Goal: Communication & Community: Answer question/provide support

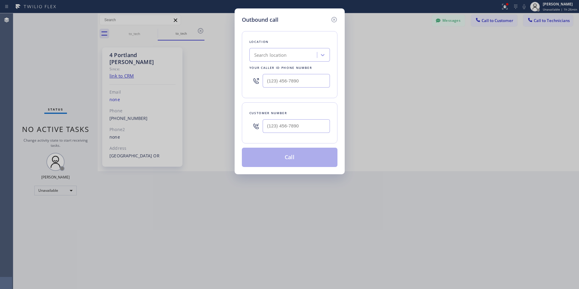
type input "(___) ___-____"
click at [283, 87] on input "(___) ___-____" at bounding box center [296, 81] width 67 height 14
click at [335, 19] on icon at bounding box center [333, 19] width 5 height 5
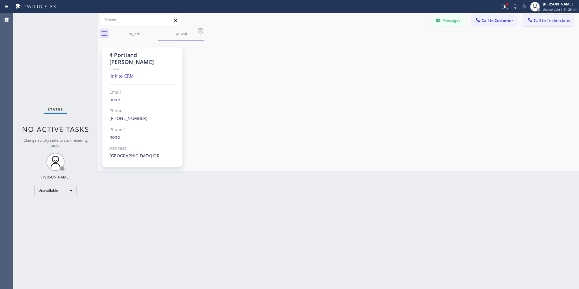
click at [541, 20] on span "Call to Technicians" at bounding box center [552, 20] width 36 height 5
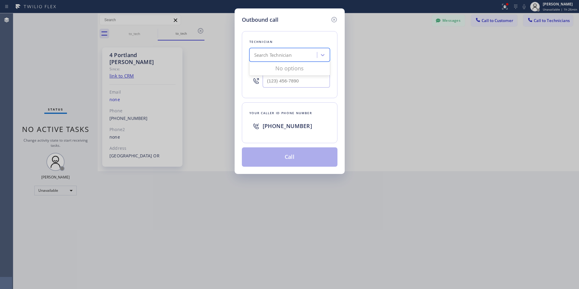
click at [287, 56] on div "Search Technician" at bounding box center [272, 55] width 37 height 7
type input "houston den"
click at [288, 71] on div "[PERSON_NAME]" at bounding box center [289, 67] width 81 height 11
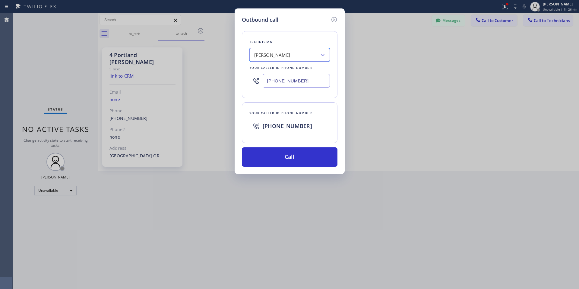
type input "[PHONE_NUMBER]"
click at [306, 156] on button "Call" at bounding box center [290, 156] width 96 height 19
click at [303, 157] on button "Call" at bounding box center [290, 156] width 96 height 19
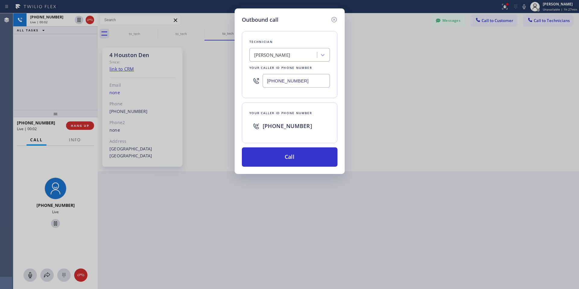
click at [77, 121] on div "Outbound call Technician [PERSON_NAME] Your caller id phone number [PHONE_NUMBE…" at bounding box center [289, 144] width 579 height 289
click at [80, 127] on div "Outbound call Technician [PERSON_NAME] Your caller id phone number [PHONE_NUMBE…" at bounding box center [289, 144] width 579 height 289
click at [378, 74] on div "Outbound call Technician [PERSON_NAME] Your caller id phone number [PHONE_NUMBE…" at bounding box center [289, 144] width 579 height 289
click at [332, 18] on icon at bounding box center [333, 19] width 5 height 5
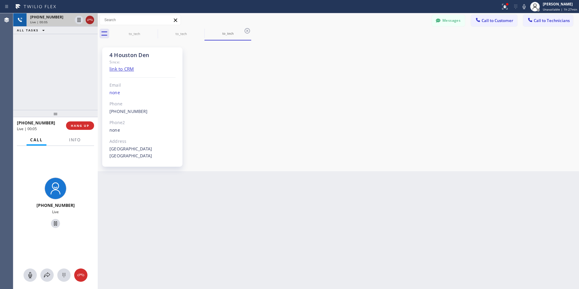
click at [89, 19] on icon at bounding box center [89, 19] width 7 height 7
click at [118, 110] on link "[PHONE_NUMBER]" at bounding box center [129, 111] width 38 height 6
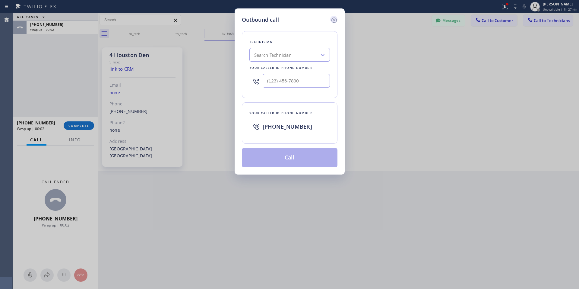
click at [335, 21] on icon at bounding box center [334, 20] width 7 height 7
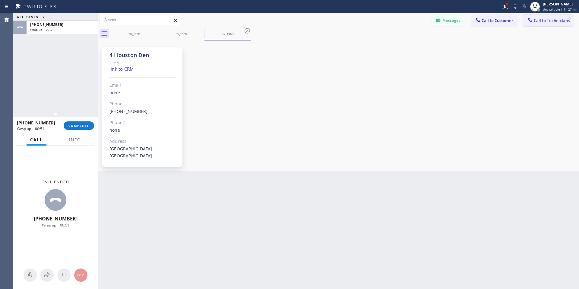
click at [548, 17] on button "Call to Technicians" at bounding box center [548, 20] width 50 height 11
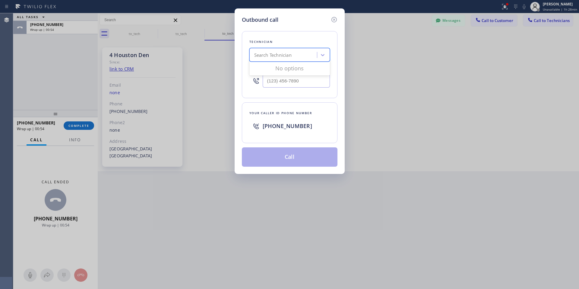
click at [266, 55] on div "Search Technician" at bounding box center [272, 55] width 37 height 7
type input "chicago [PERSON_NAME]"
click at [278, 68] on div "[PERSON_NAME]" at bounding box center [289, 67] width 81 height 11
type input "[PHONE_NUMBER]"
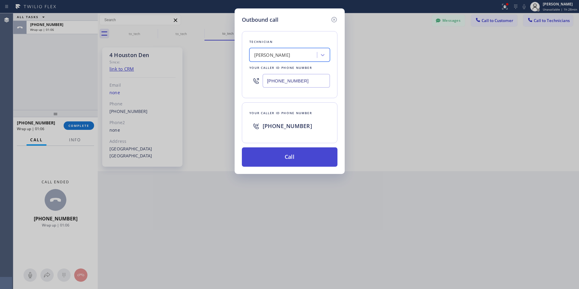
click at [297, 156] on button "Call" at bounding box center [290, 156] width 96 height 19
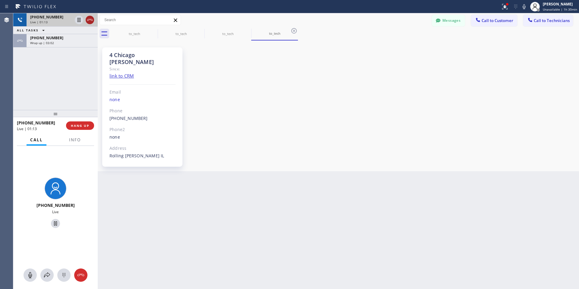
click at [87, 19] on icon at bounding box center [89, 19] width 7 height 7
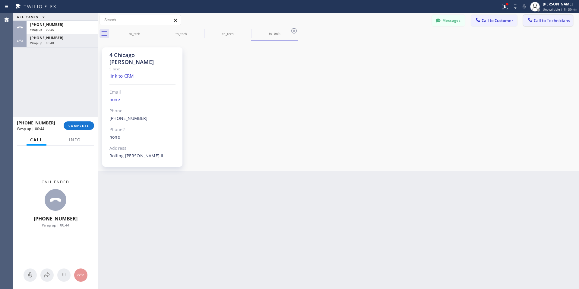
click at [544, 21] on span "Call to Technicians" at bounding box center [552, 20] width 36 height 5
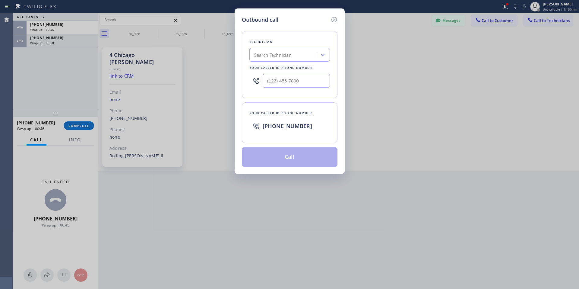
click at [274, 56] on div "Search Technician" at bounding box center [272, 55] width 37 height 7
type input "[PERSON_NAME]"
click at [266, 54] on div "Search Technician" at bounding box center [284, 55] width 66 height 11
type input "jovan"
click at [274, 68] on div "[PERSON_NAME]" at bounding box center [289, 67] width 81 height 11
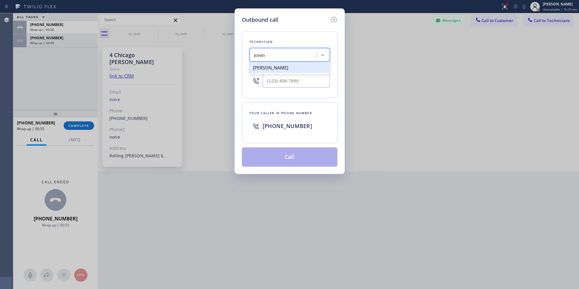
type input "[PHONE_NUMBER]"
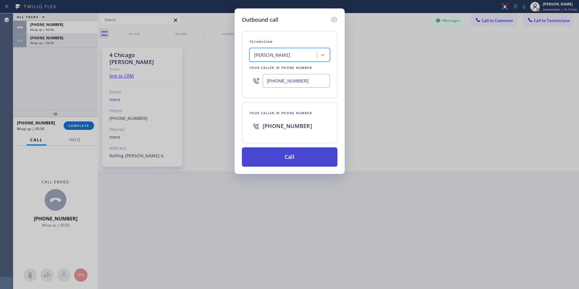
click at [288, 159] on button "Call" at bounding box center [290, 156] width 96 height 19
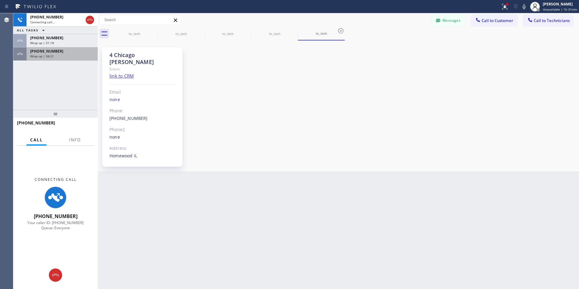
click at [75, 53] on div "[PHONE_NUMBER]" at bounding box center [62, 51] width 64 height 5
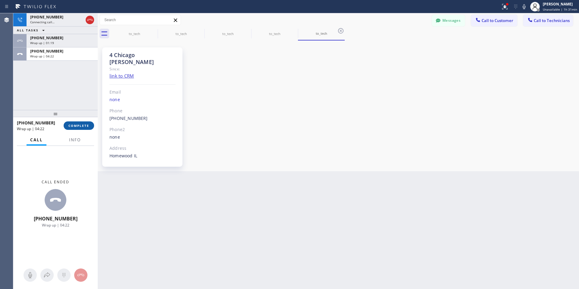
click at [86, 129] on button "COMPLETE" at bounding box center [79, 125] width 30 height 8
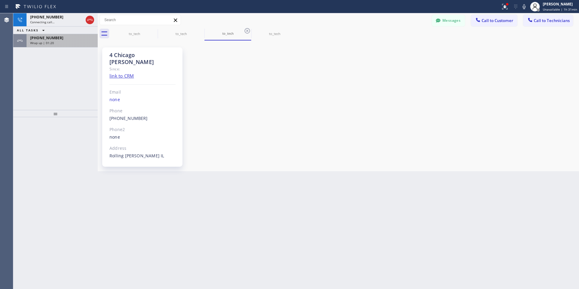
click at [51, 38] on span "[PHONE_NUMBER]" at bounding box center [46, 37] width 33 height 5
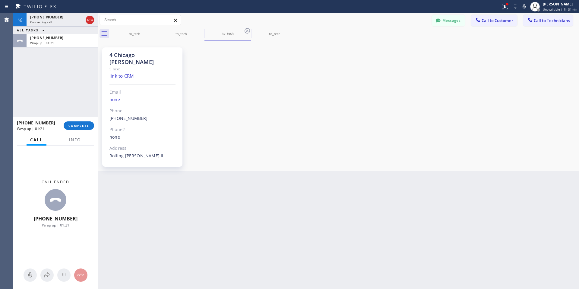
click at [86, 130] on div "[PHONE_NUMBER] Wrap up | 01:21 COMPLETE" at bounding box center [55, 126] width 77 height 16
click at [86, 127] on span "COMPLETE" at bounding box center [78, 125] width 21 height 4
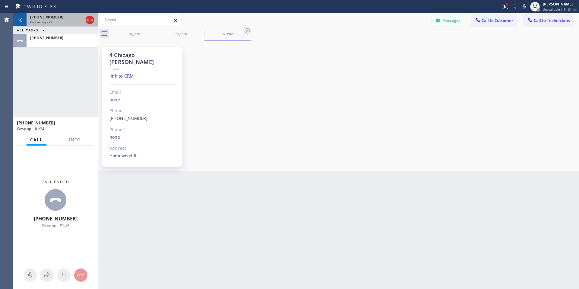
click at [44, 22] on span "Connecting call…" at bounding box center [42, 22] width 24 height 4
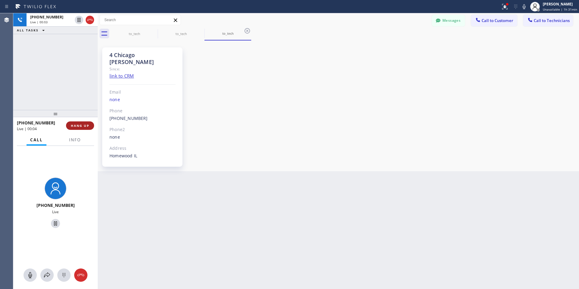
click at [79, 125] on span "HANG UP" at bounding box center [80, 125] width 18 height 4
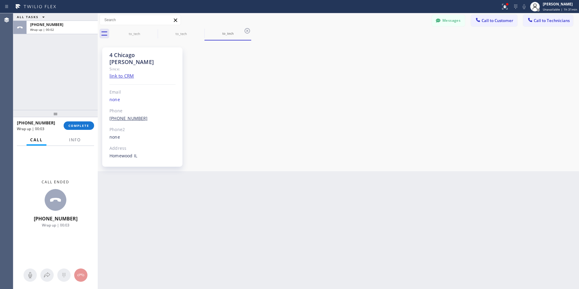
click at [121, 115] on link "[PHONE_NUMBER]" at bounding box center [129, 118] width 38 height 6
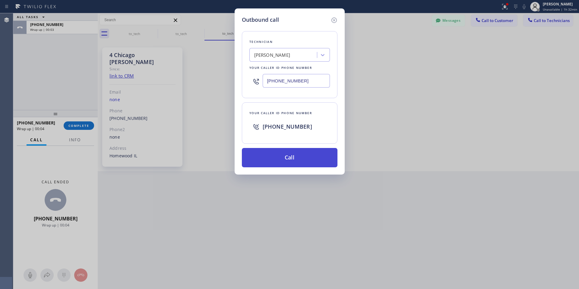
click at [308, 155] on button "Call" at bounding box center [290, 157] width 96 height 19
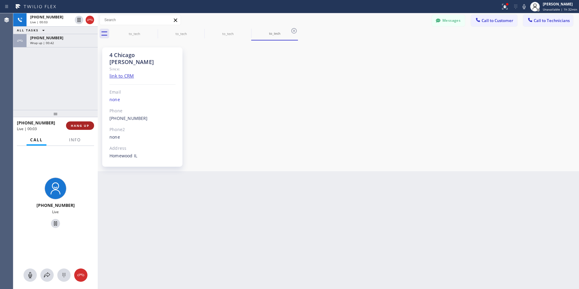
click at [85, 128] on button "HANG UP" at bounding box center [80, 125] width 28 height 8
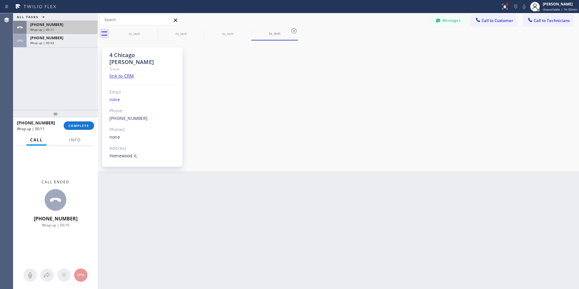
click at [51, 23] on span "[PHONE_NUMBER]" at bounding box center [46, 24] width 33 height 5
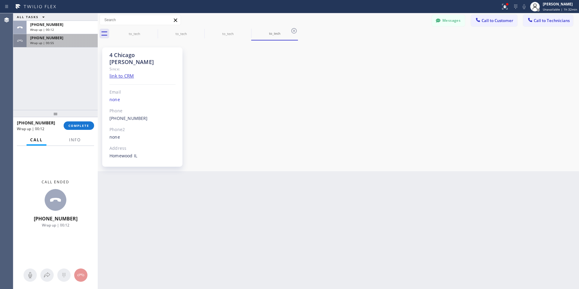
click at [68, 40] on div "[PHONE_NUMBER]" at bounding box center [62, 37] width 64 height 5
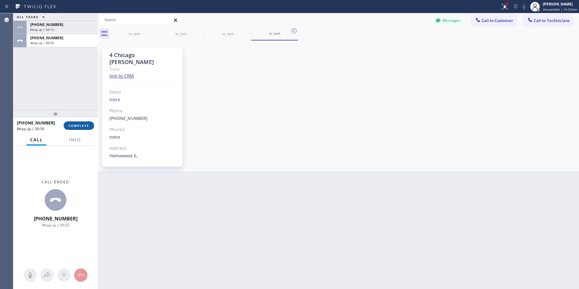
click at [85, 127] on span "COMPLETE" at bounding box center [78, 125] width 21 height 4
click at [62, 28] on div "Wrap up | 00:14" at bounding box center [62, 29] width 64 height 4
click at [85, 127] on button "COMPLETE" at bounding box center [79, 125] width 30 height 8
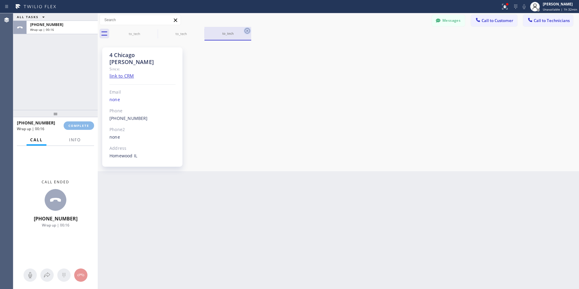
click at [248, 33] on icon at bounding box center [247, 30] width 7 height 7
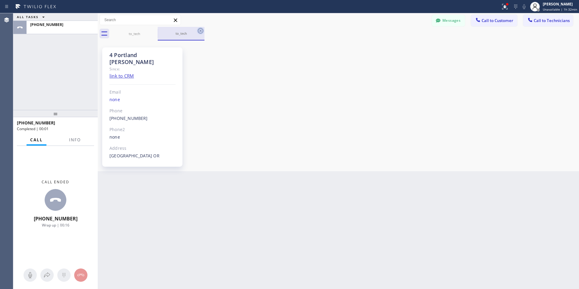
click at [203, 31] on icon at bounding box center [200, 30] width 7 height 7
click at [156, 29] on icon at bounding box center [153, 30] width 7 height 7
